Goal: Find contact information: Find contact information

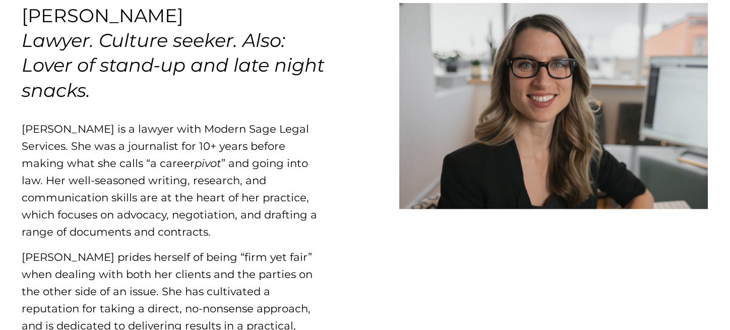
scroll to position [151, 0]
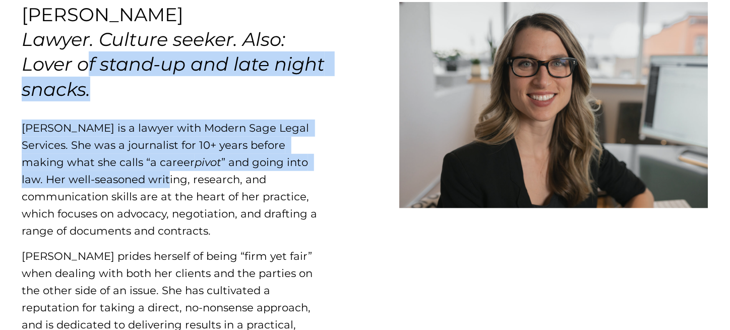
drag, startPoint x: 87, startPoint y: 57, endPoint x: 122, endPoint y: 180, distance: 127.5
click at [122, 180] on div "MELISSA ARSENIUK Lawyer. Culture seeker. Also: Lover of stand-up and late night…" at bounding box center [176, 197] width 309 height 390
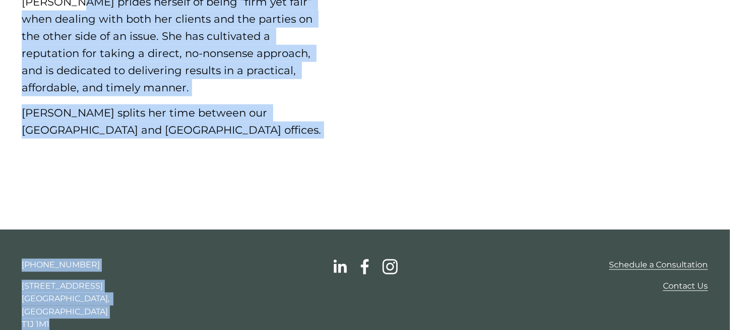
scroll to position [418, 0]
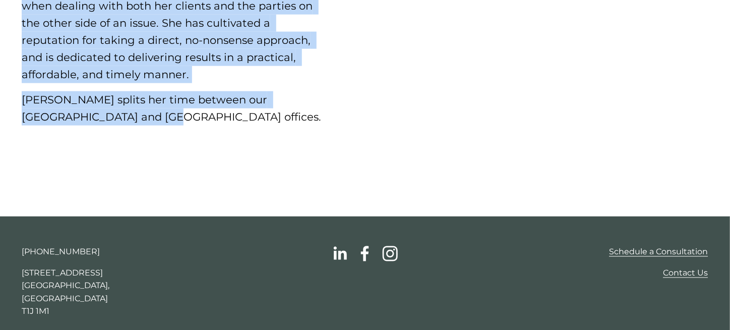
drag, startPoint x: 73, startPoint y: 186, endPoint x: 134, endPoint y: 114, distance: 93.7
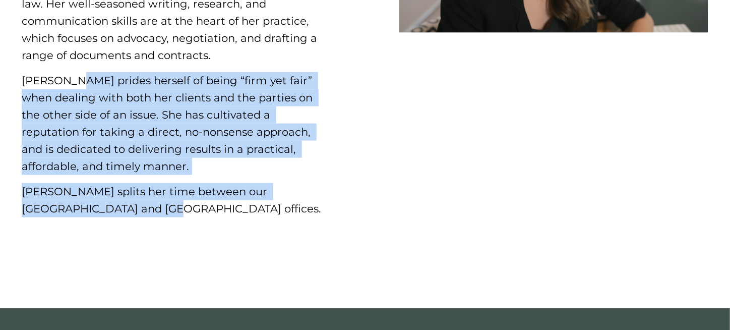
scroll to position [166, 0]
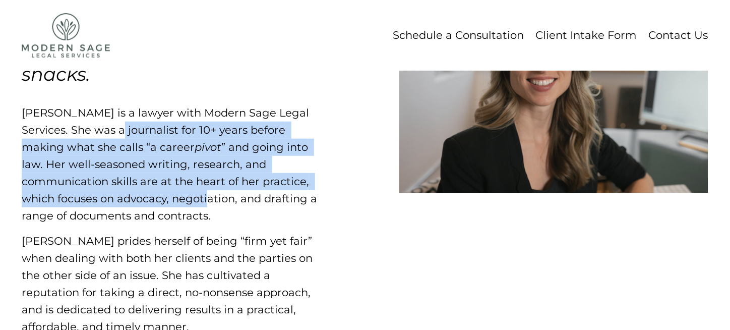
drag, startPoint x: 112, startPoint y: 128, endPoint x: 114, endPoint y: 193, distance: 65.6
click at [114, 193] on p "Melissa Arseniuk is a lawyer with Modern Sage Legal Services. She was a journal…" at bounding box center [176, 164] width 309 height 120
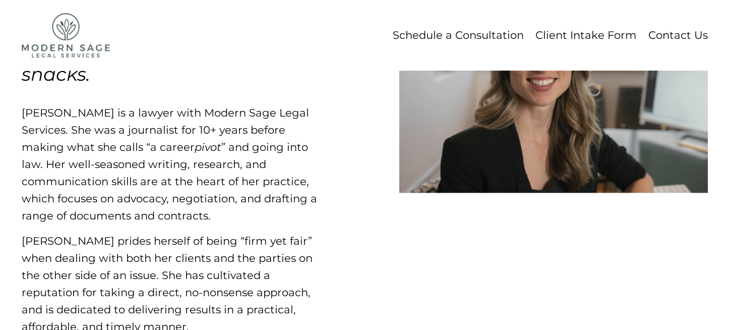
click at [103, 211] on p "Melissa Arseniuk is a lawyer with Modern Sage Legal Services. She was a journal…" at bounding box center [176, 164] width 309 height 120
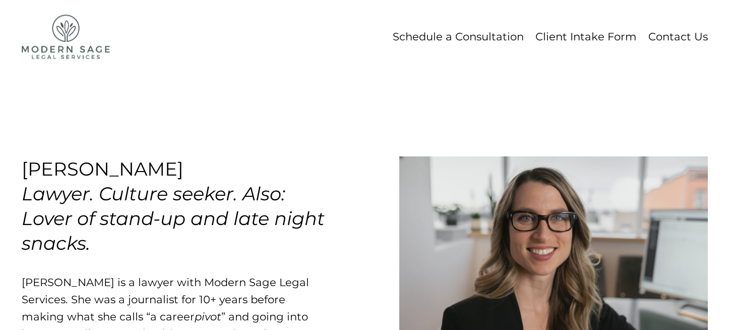
click at [663, 38] on link "Contact Us" at bounding box center [678, 36] width 59 height 19
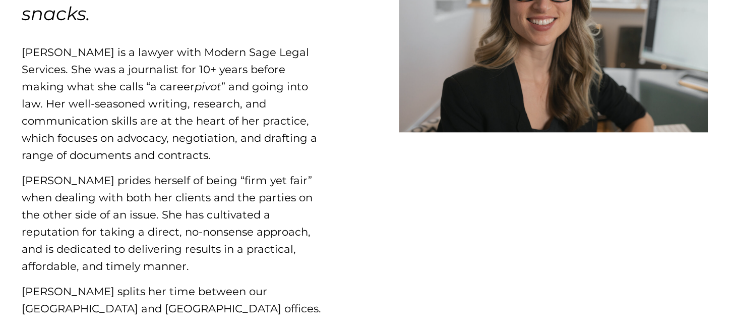
scroll to position [418, 0]
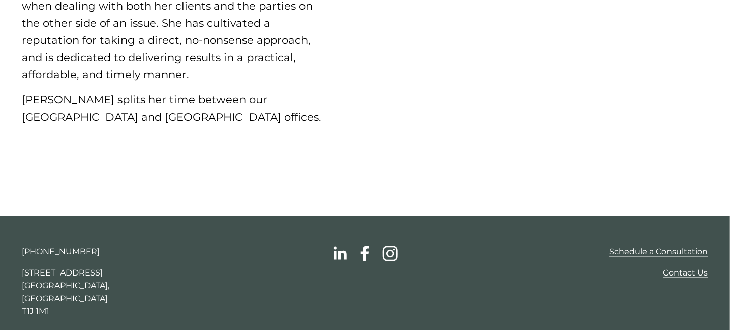
click at [388, 258] on use "Instagram" at bounding box center [390, 253] width 15 height 15
click at [339, 258] on use "linkedin-unauth" at bounding box center [340, 253] width 13 height 13
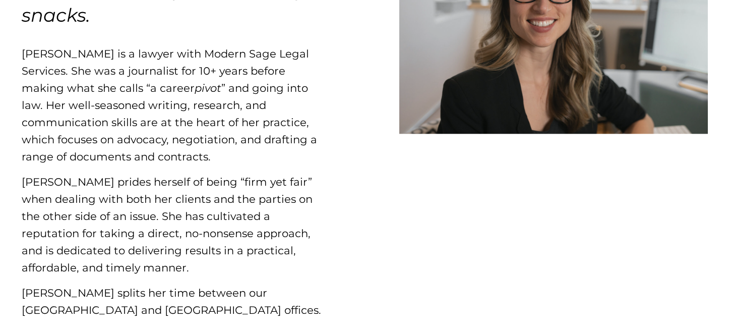
scroll to position [0, 0]
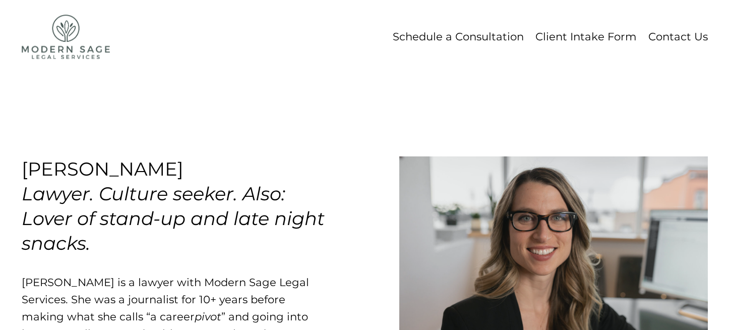
click at [658, 40] on link "Contact Us" at bounding box center [678, 36] width 59 height 19
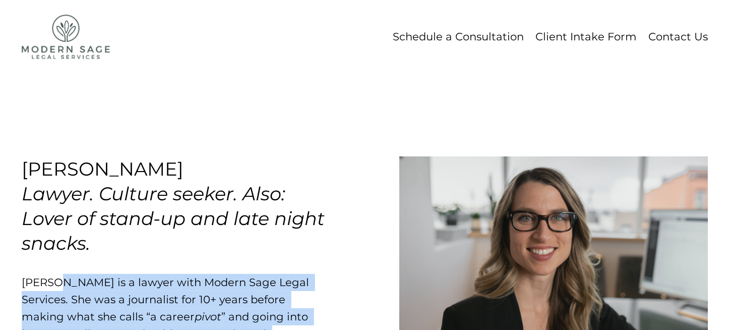
drag, startPoint x: 58, startPoint y: 282, endPoint x: 2, endPoint y: 281, distance: 56.0
click at [58, 285] on p "Melissa Arseniuk is a lawyer with Modern Sage Legal Services. She was a journal…" at bounding box center [176, 334] width 309 height 120
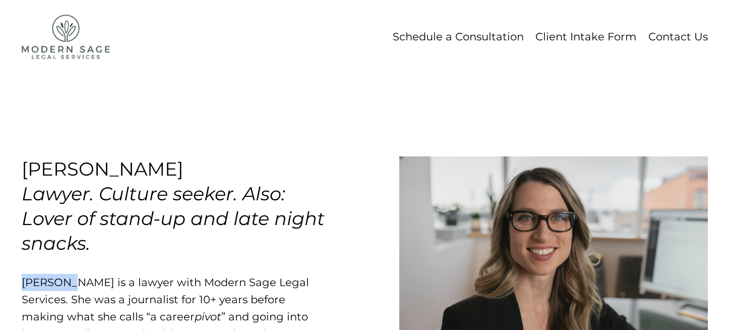
drag, startPoint x: 64, startPoint y: 283, endPoint x: 22, endPoint y: 281, distance: 42.4
click at [22, 281] on p "Melissa Arseniuk is a lawyer with Modern Sage Legal Services. She was a journal…" at bounding box center [176, 334] width 309 height 120
copy p "Melissa"
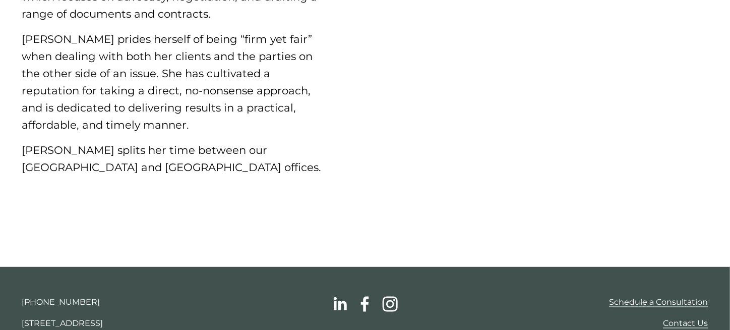
scroll to position [418, 0]
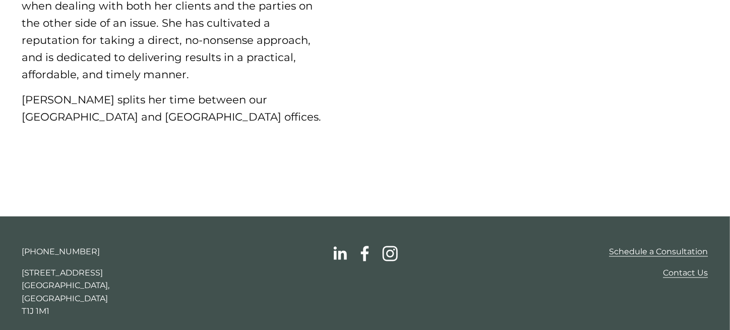
click at [688, 276] on link "Contact Us" at bounding box center [685, 273] width 45 height 13
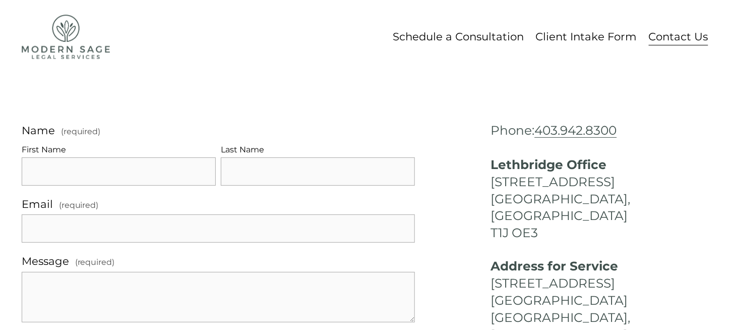
click at [585, 37] on link "Client Intake Form" at bounding box center [585, 36] width 101 height 19
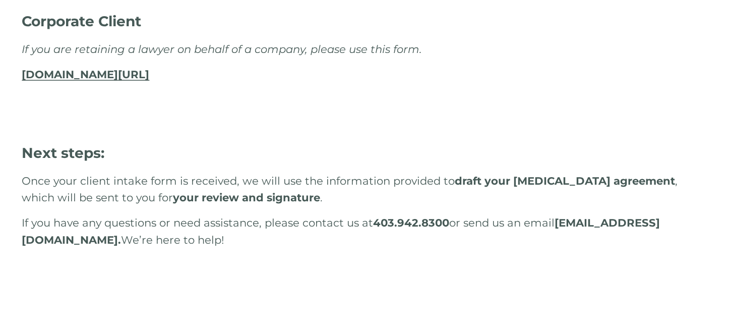
scroll to position [454, 0]
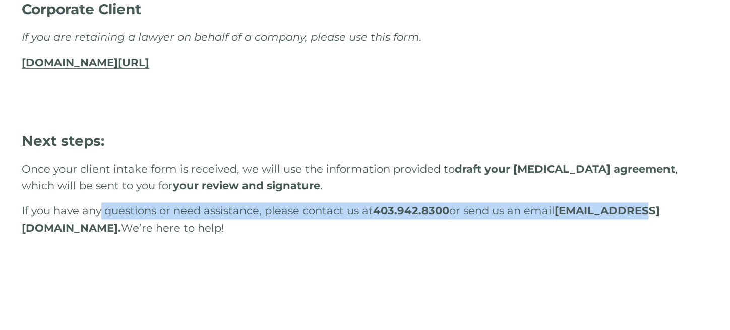
drag, startPoint x: 102, startPoint y: 208, endPoint x: 111, endPoint y: 231, distance: 25.2
click at [111, 231] on span "If you have any questions or need assistance, please contact us at 403.942.8300…" at bounding box center [341, 219] width 638 height 30
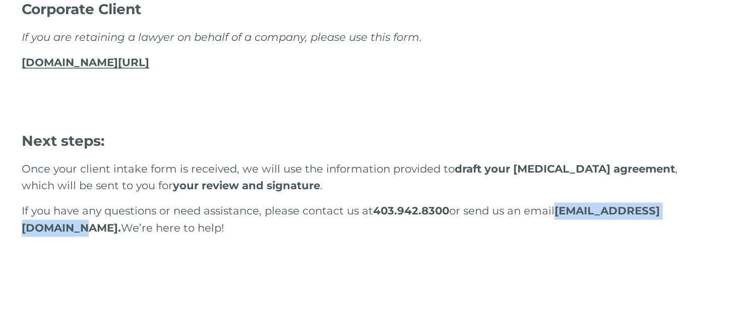
drag, startPoint x: 180, startPoint y: 232, endPoint x: 20, endPoint y: 229, distance: 159.8
copy strong "info@modernsagelegal.com"
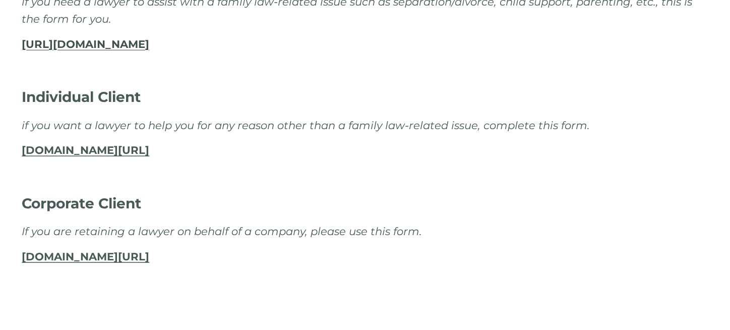
scroll to position [0, 0]
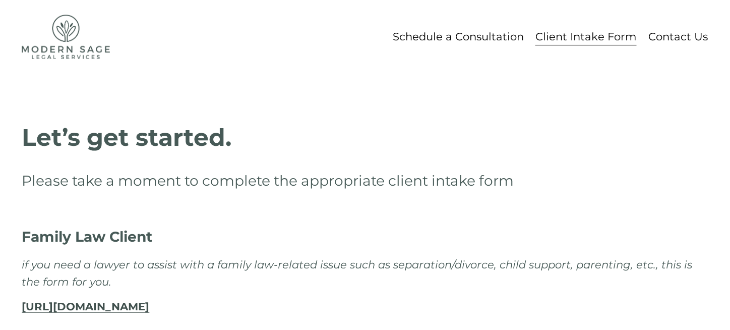
click at [73, 33] on img at bounding box center [66, 37] width 88 height 44
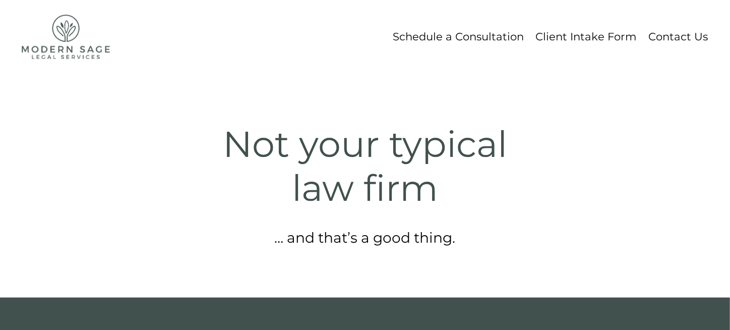
click at [54, 40] on img at bounding box center [66, 37] width 88 height 44
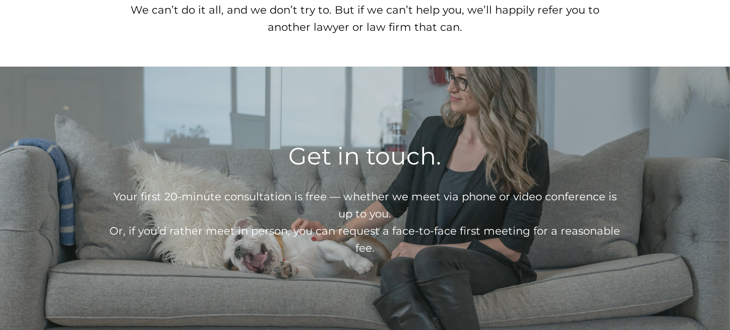
scroll to position [1302, 0]
